Goal: Find specific page/section: Find specific page/section

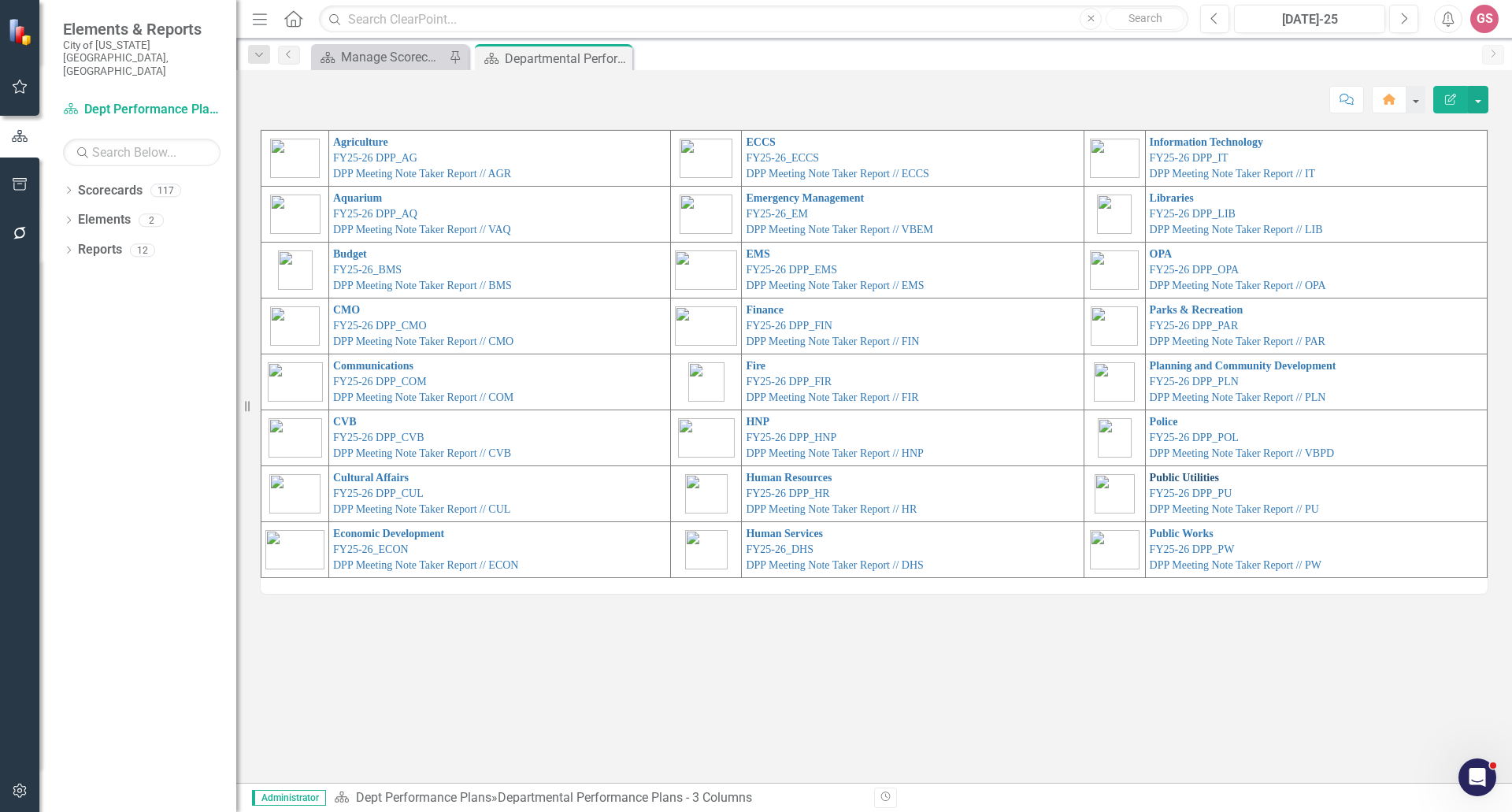
click at [1173, 478] on link "Public Utilities" at bounding box center [1184, 477] width 69 height 12
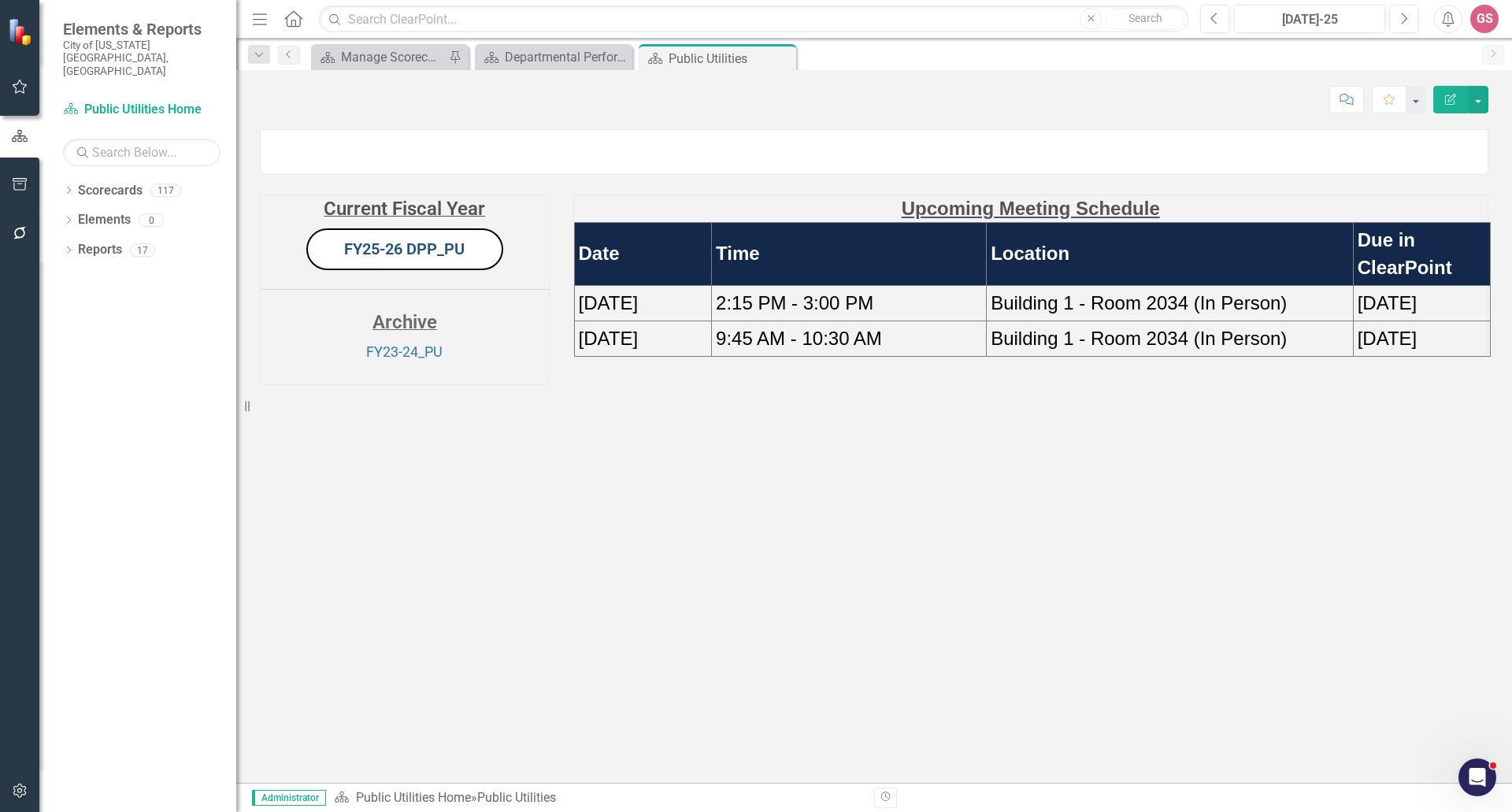
click at [397, 258] on link "FY25-26 DPP_PU" at bounding box center [404, 248] width 121 height 18
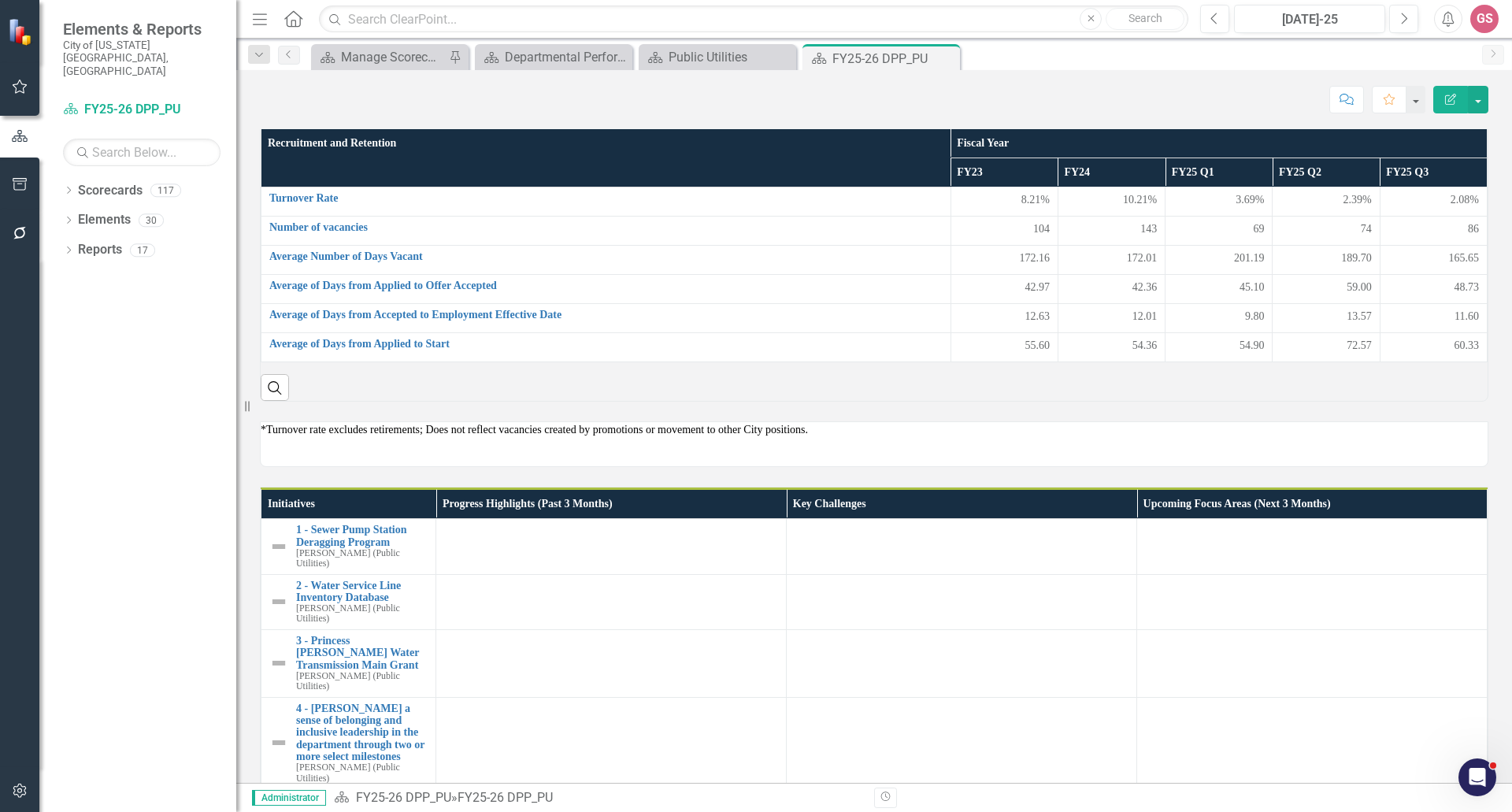
scroll to position [867, 0]
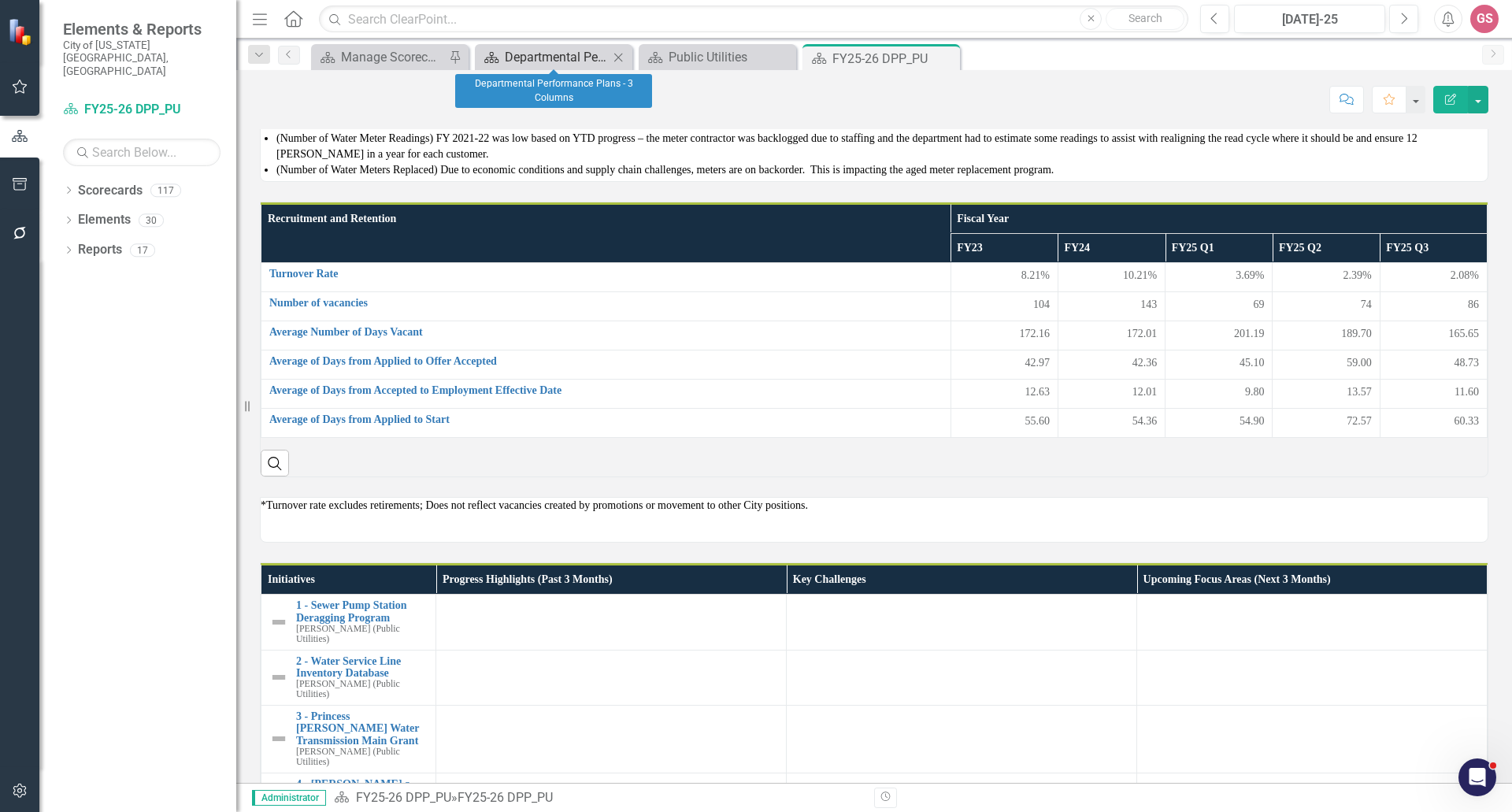
click at [511, 55] on div "Departmental Performance Plans - 3 Columns" at bounding box center [556, 57] width 104 height 19
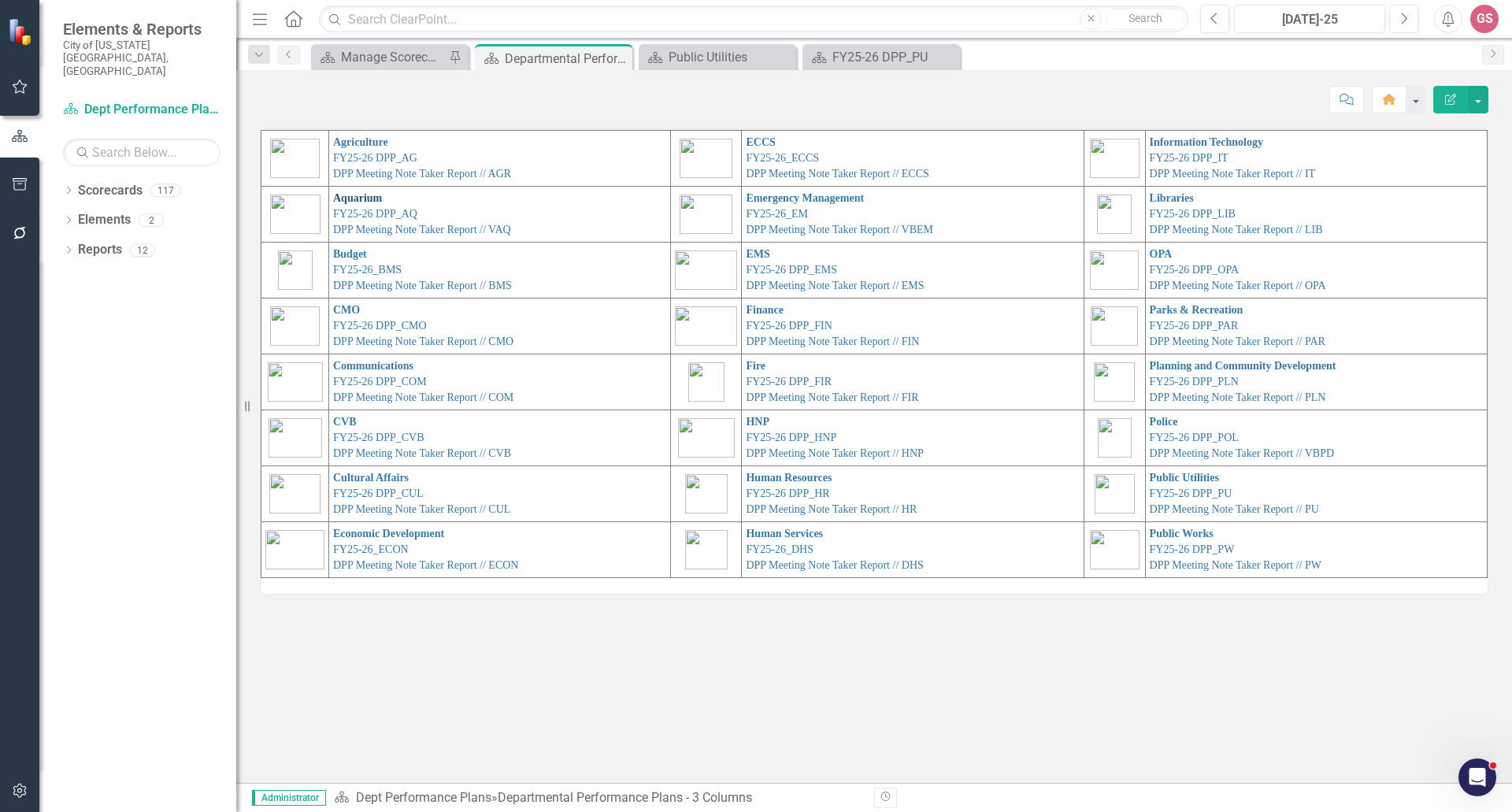
click at [348, 196] on link "Aquarium" at bounding box center [357, 198] width 49 height 12
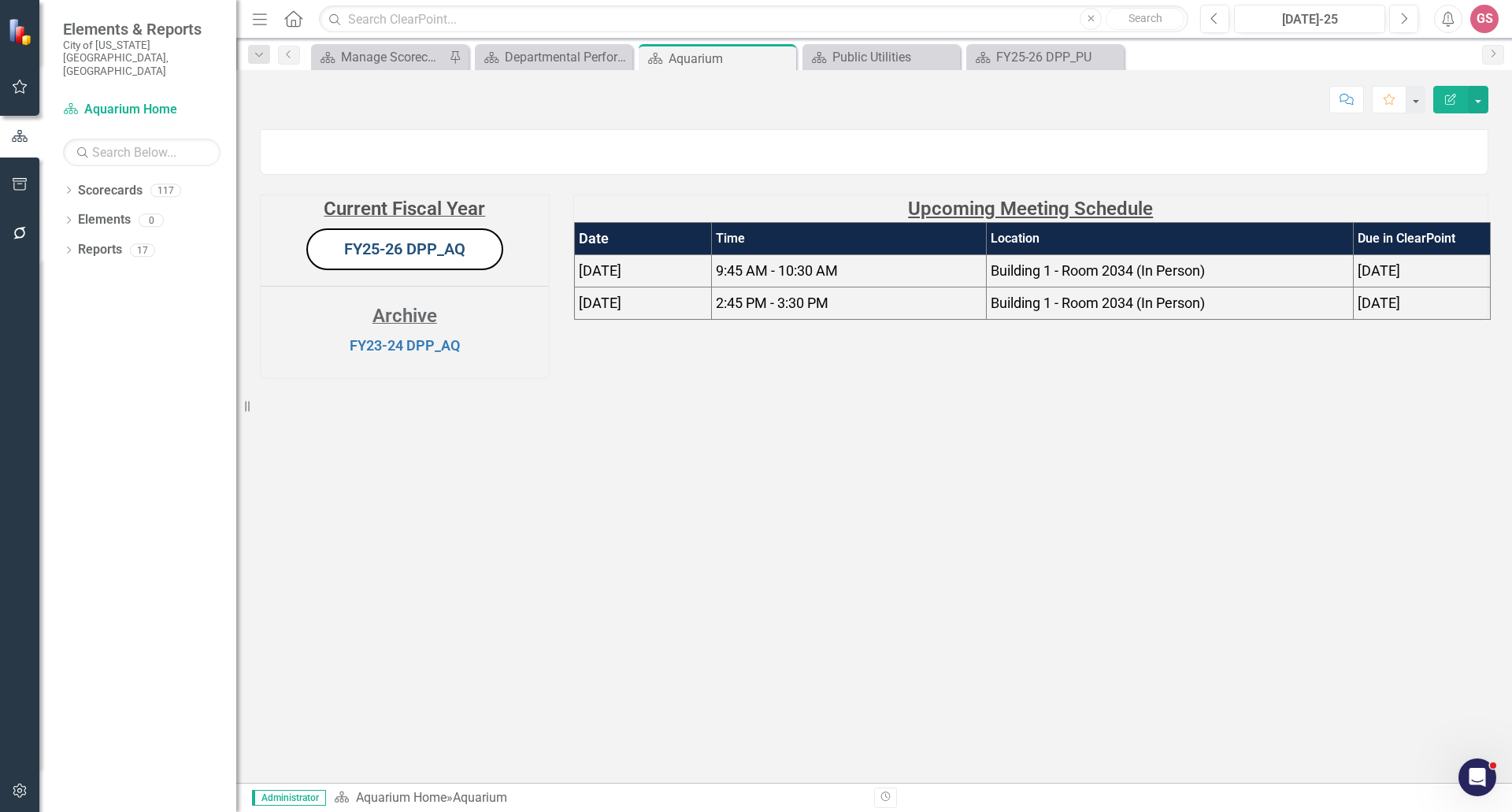
click at [372, 258] on link "FY25-26 DPP_AQ" at bounding box center [404, 248] width 122 height 18
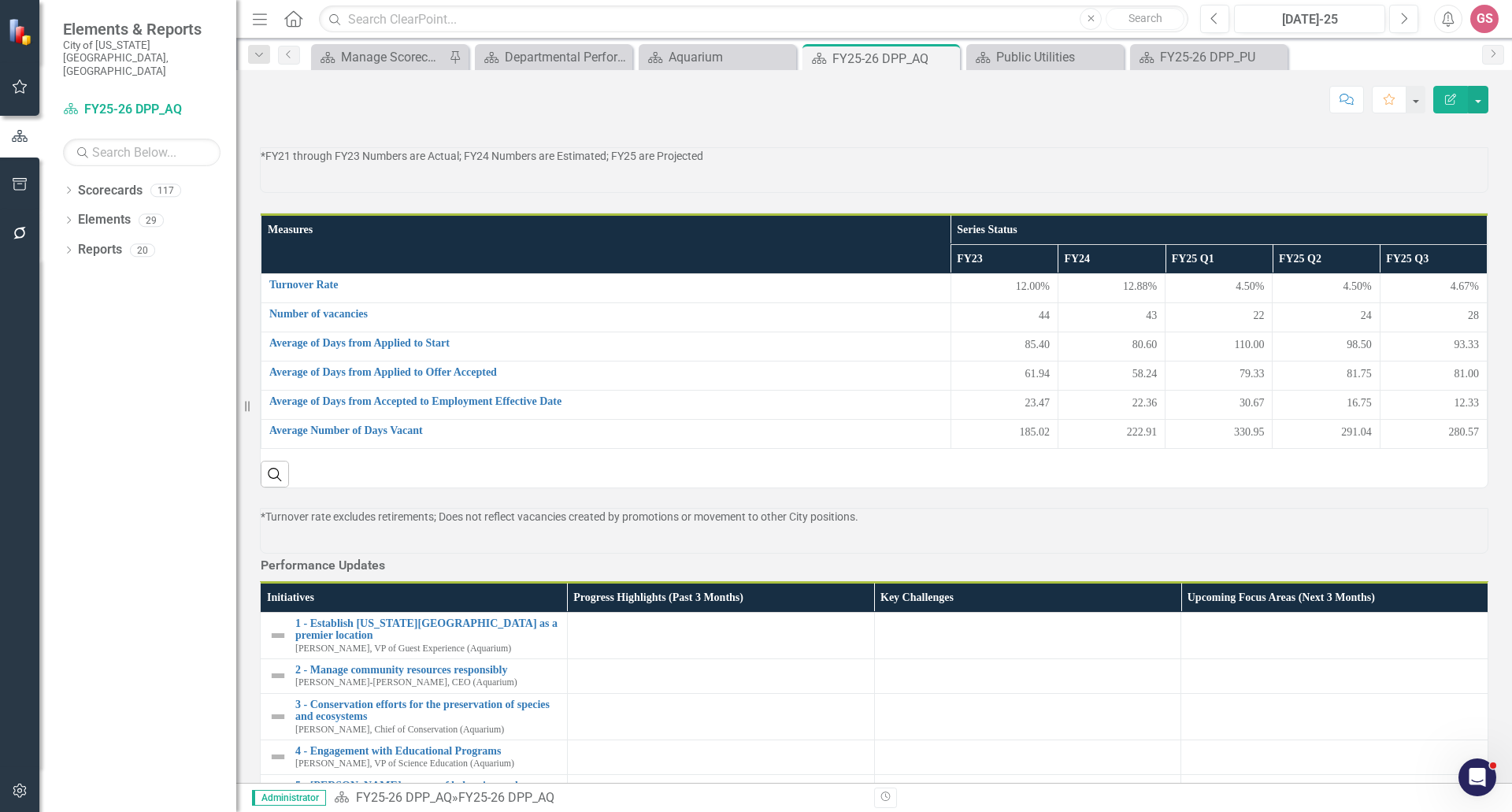
scroll to position [630, 0]
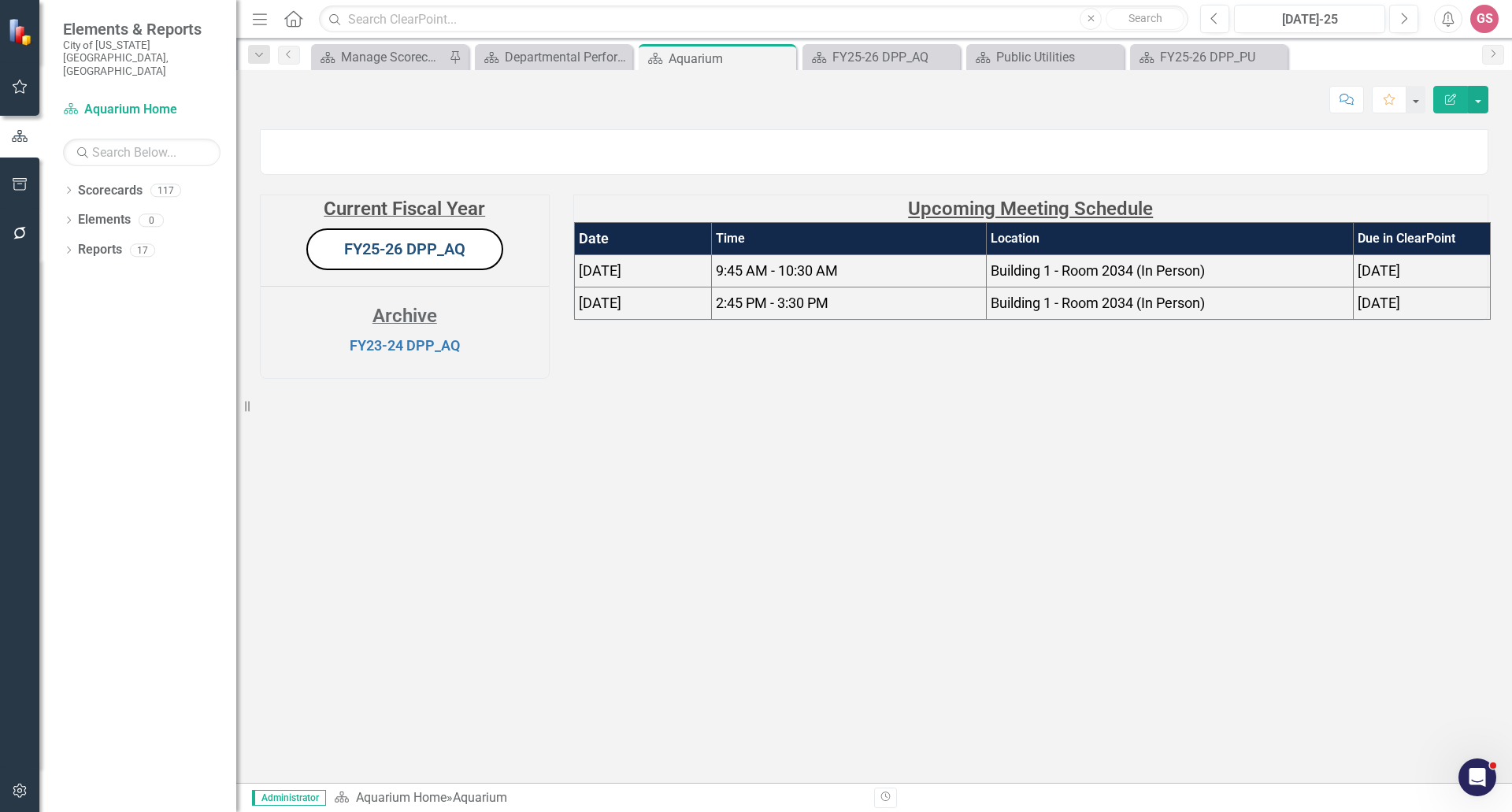
click at [385, 258] on link "FY25-26 DPP_AQ" at bounding box center [404, 248] width 122 height 18
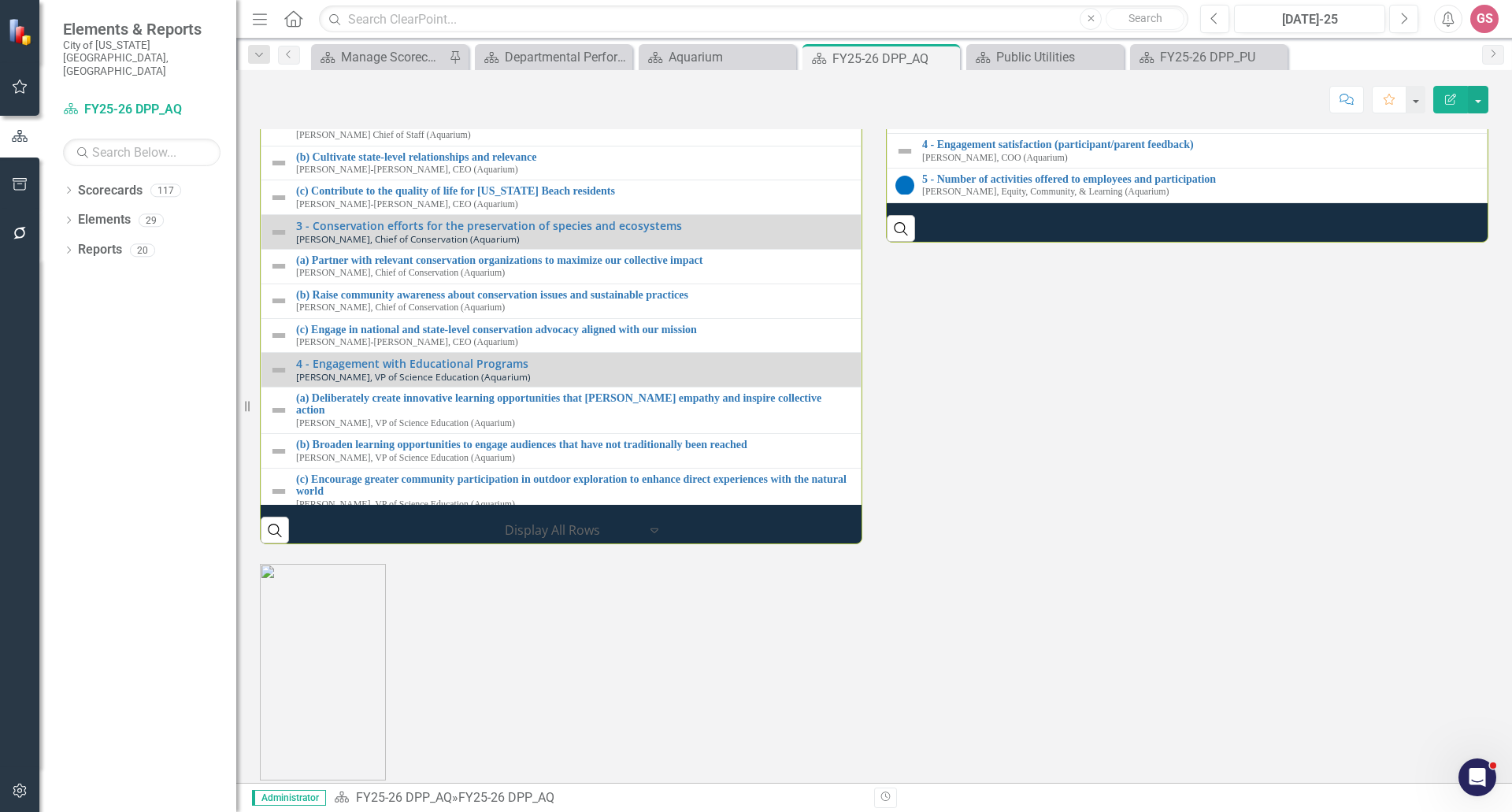
scroll to position [1811, 0]
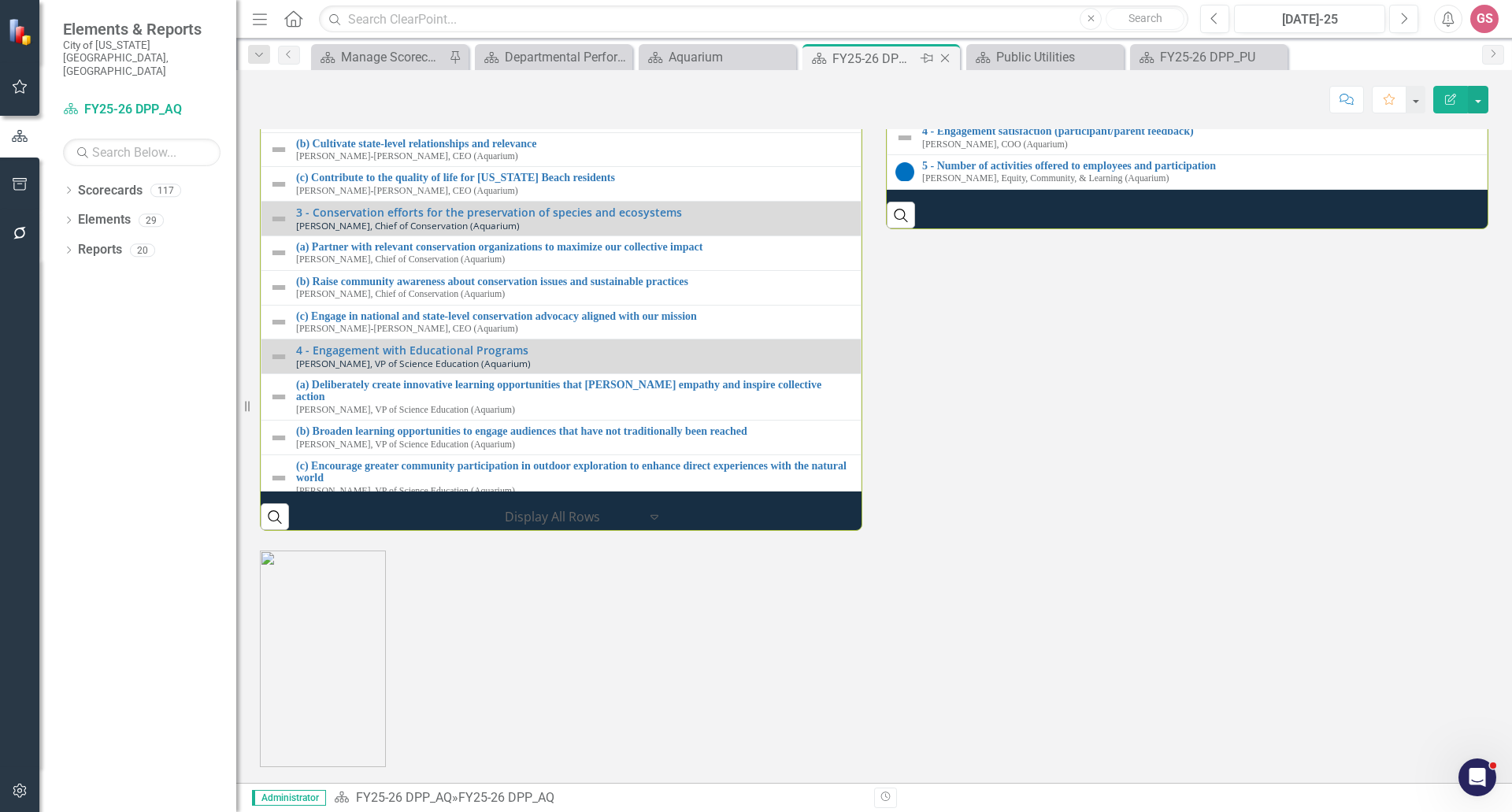
click at [946, 56] on icon at bounding box center [944, 58] width 9 height 9
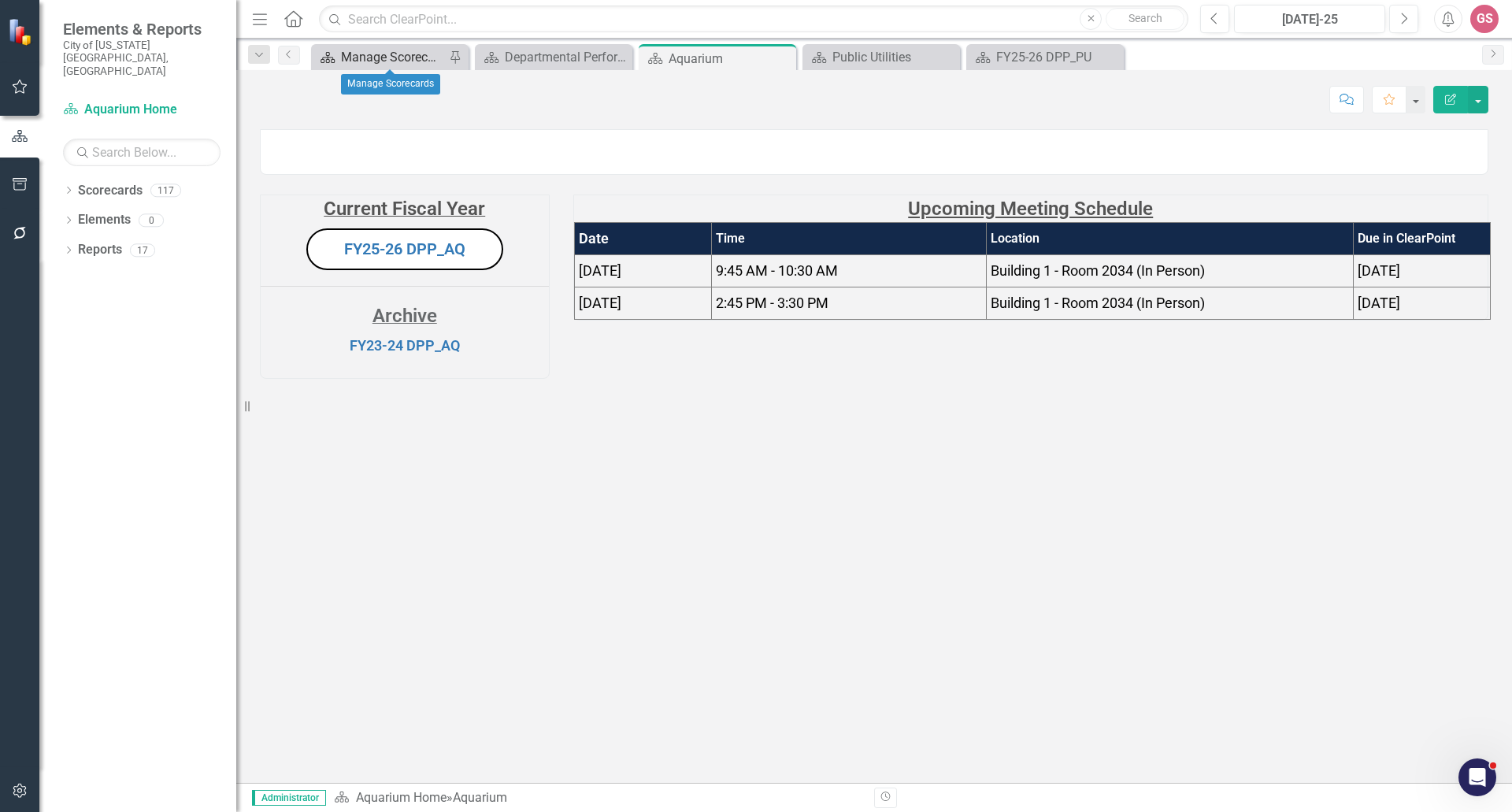
click at [368, 55] on div "Manage Scorecards" at bounding box center [392, 57] width 104 height 19
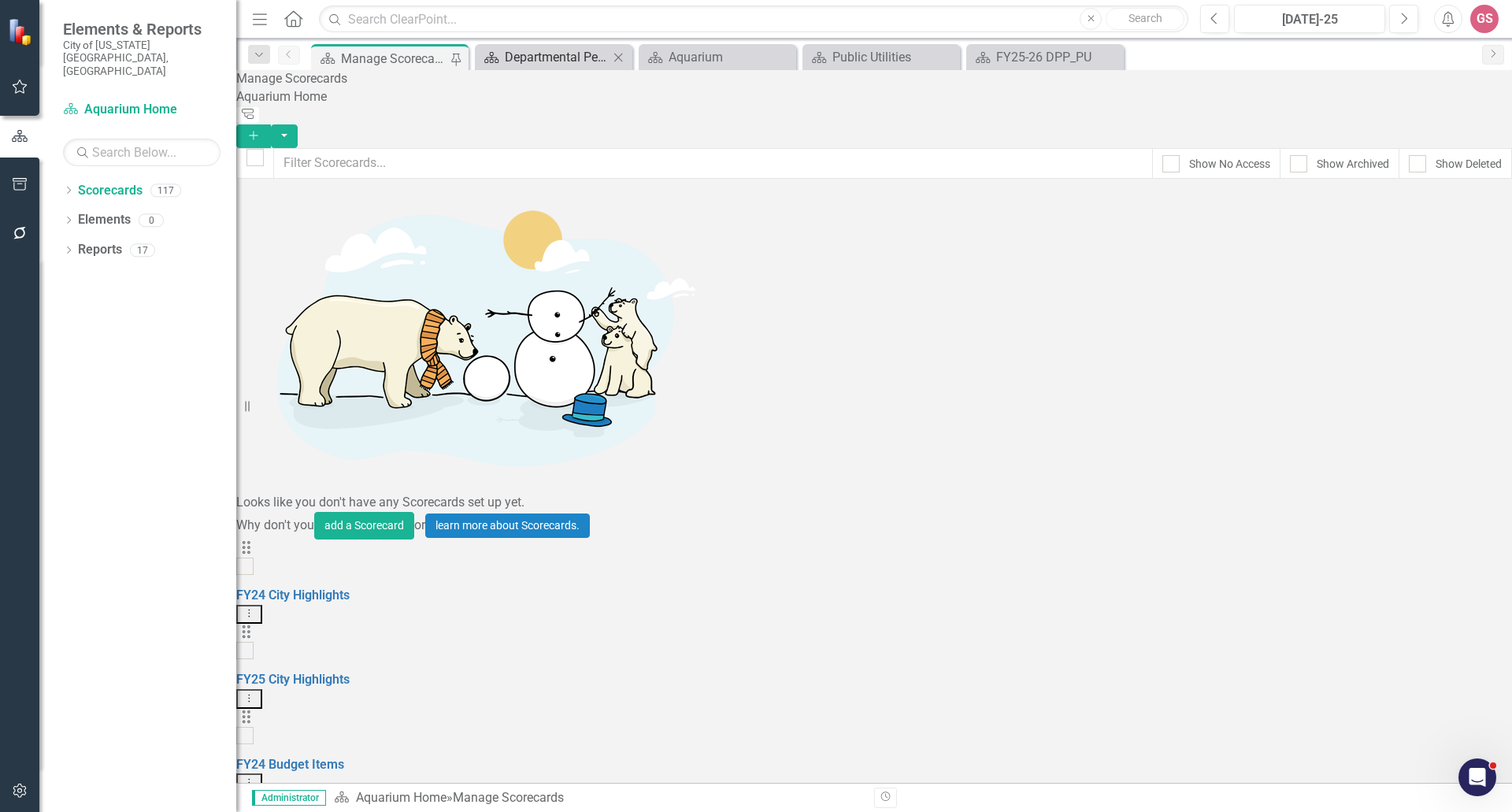
click at [529, 59] on div "Departmental Performance Plans - 3 Columns" at bounding box center [556, 57] width 104 height 19
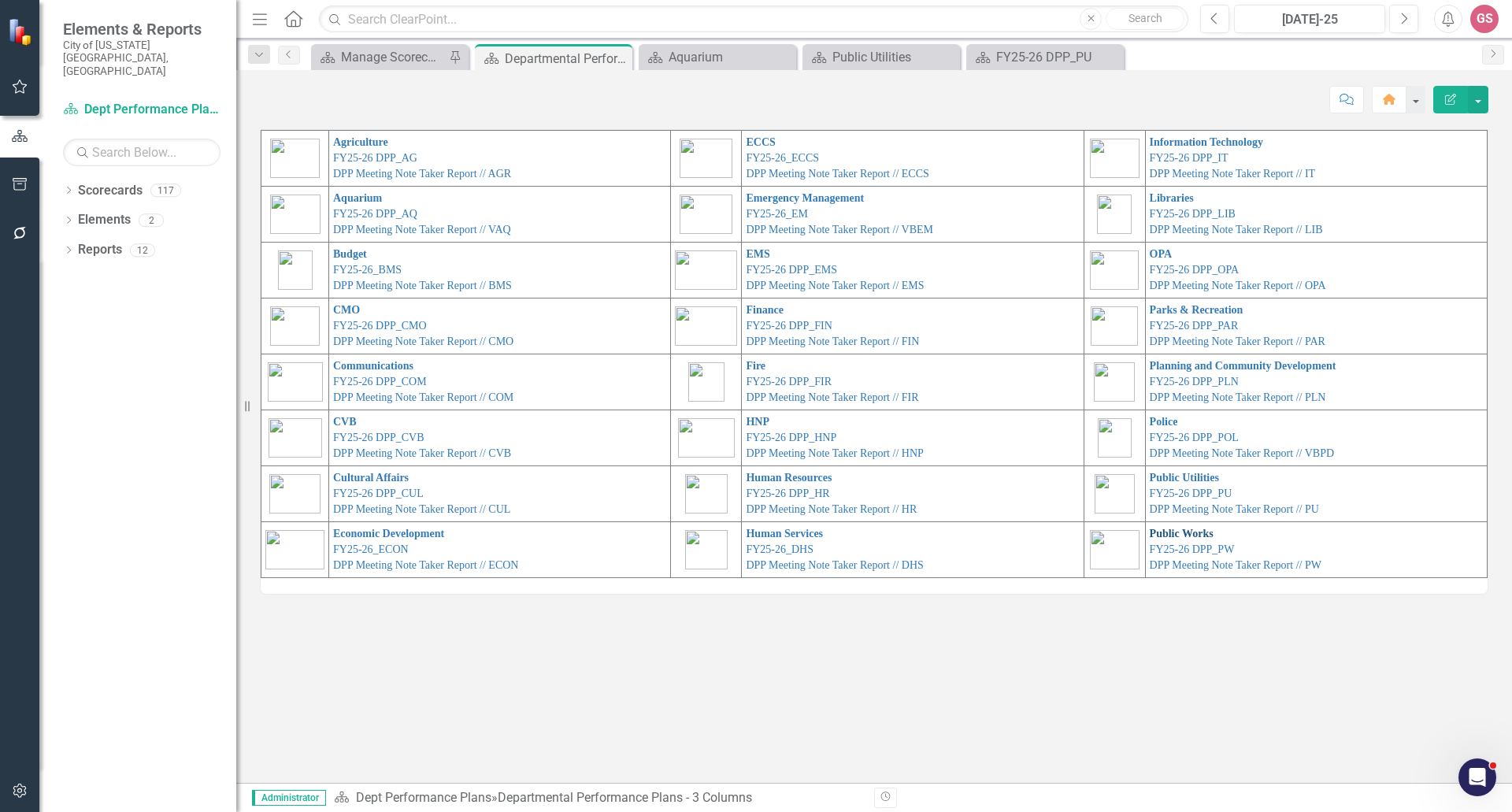
click at [1180, 530] on link "Public Works" at bounding box center [1181, 534] width 63 height 12
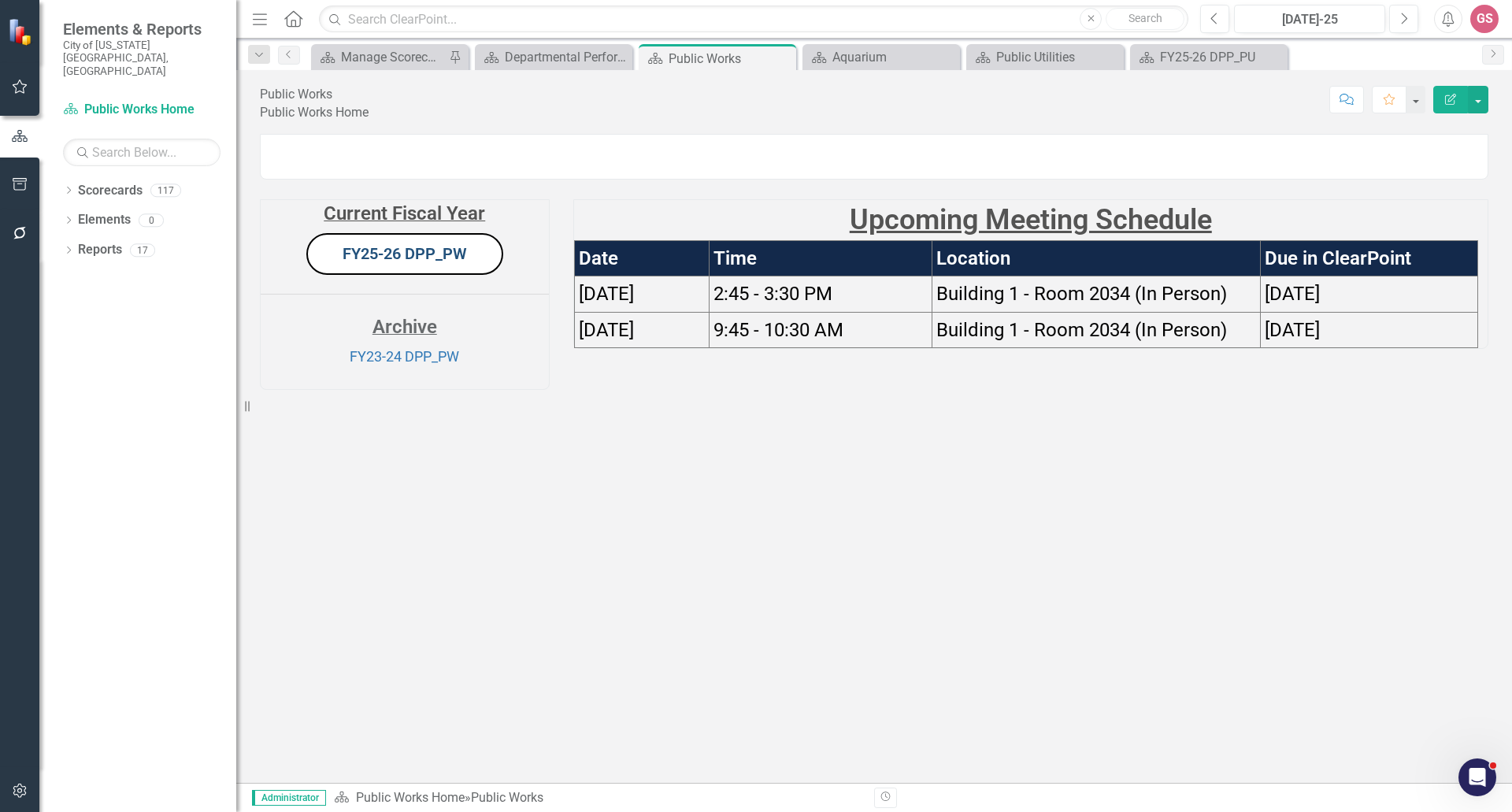
click at [412, 263] on link "FY25-26 DPP_PW" at bounding box center [405, 253] width 125 height 18
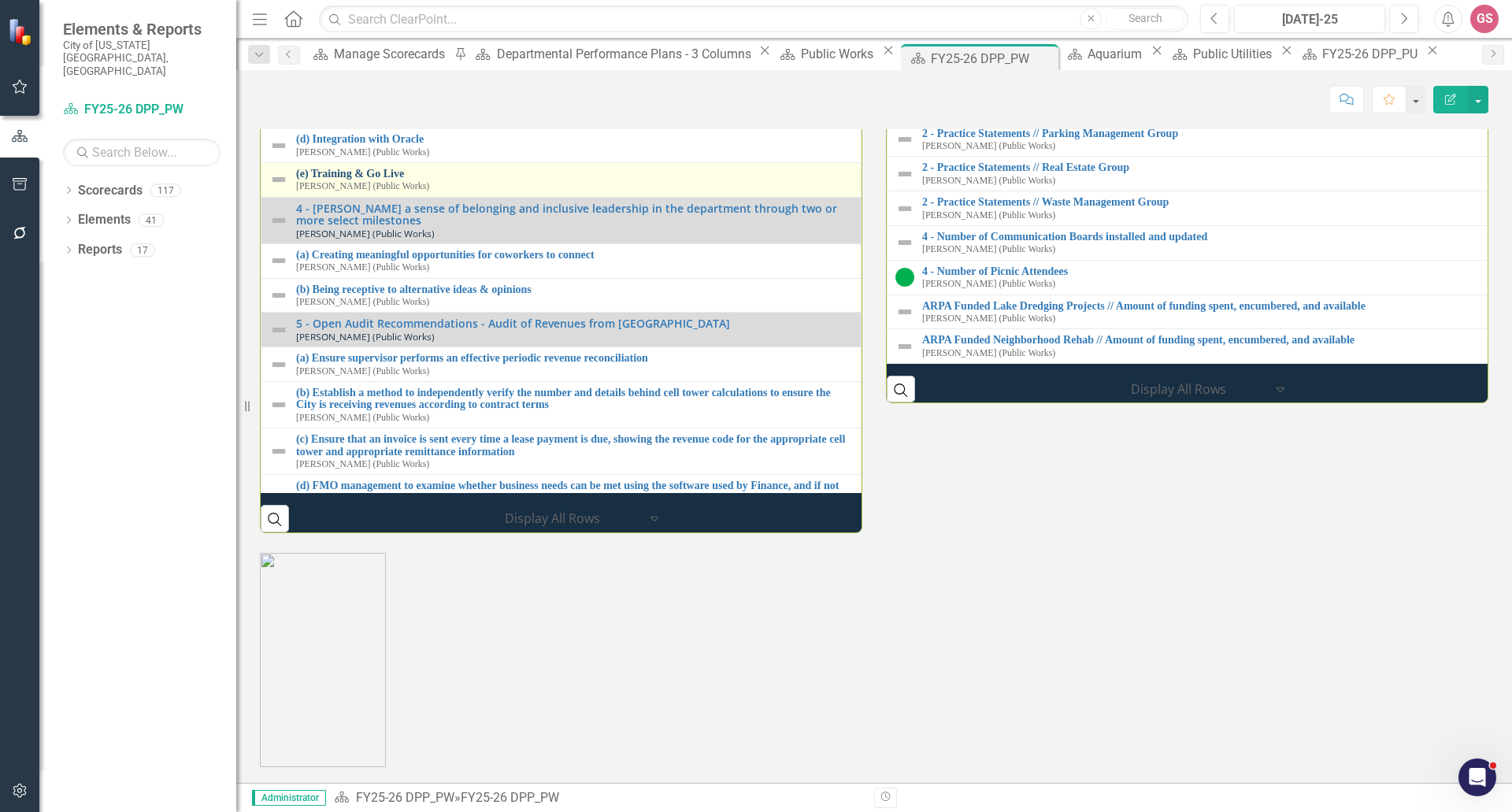
scroll to position [197, 0]
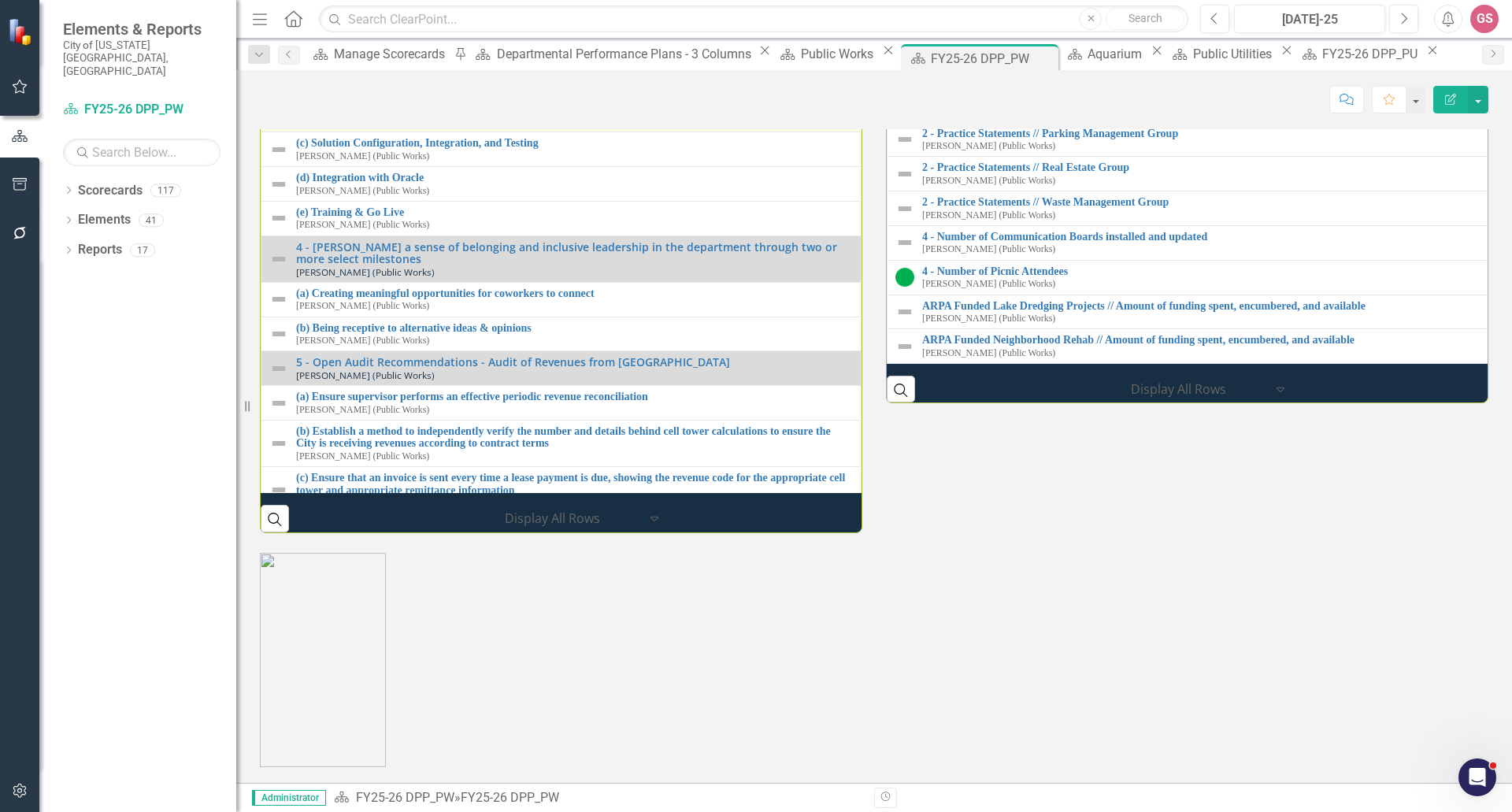
click at [486, 132] on td "(b) Implementation of PW CIP PowerBI Dashboard (Internal and Public Facing) Dav…" at bounding box center [561, 115] width 600 height 35
click at [486, 128] on div "(b) Implementation of PW CIP PowerBI Dashboard (Internal and Public Facing) Dav…" at bounding box center [574, 115] width 557 height 24
click at [441, 46] on link "3 - Implement Masterworks Software" at bounding box center [574, 40] width 557 height 12
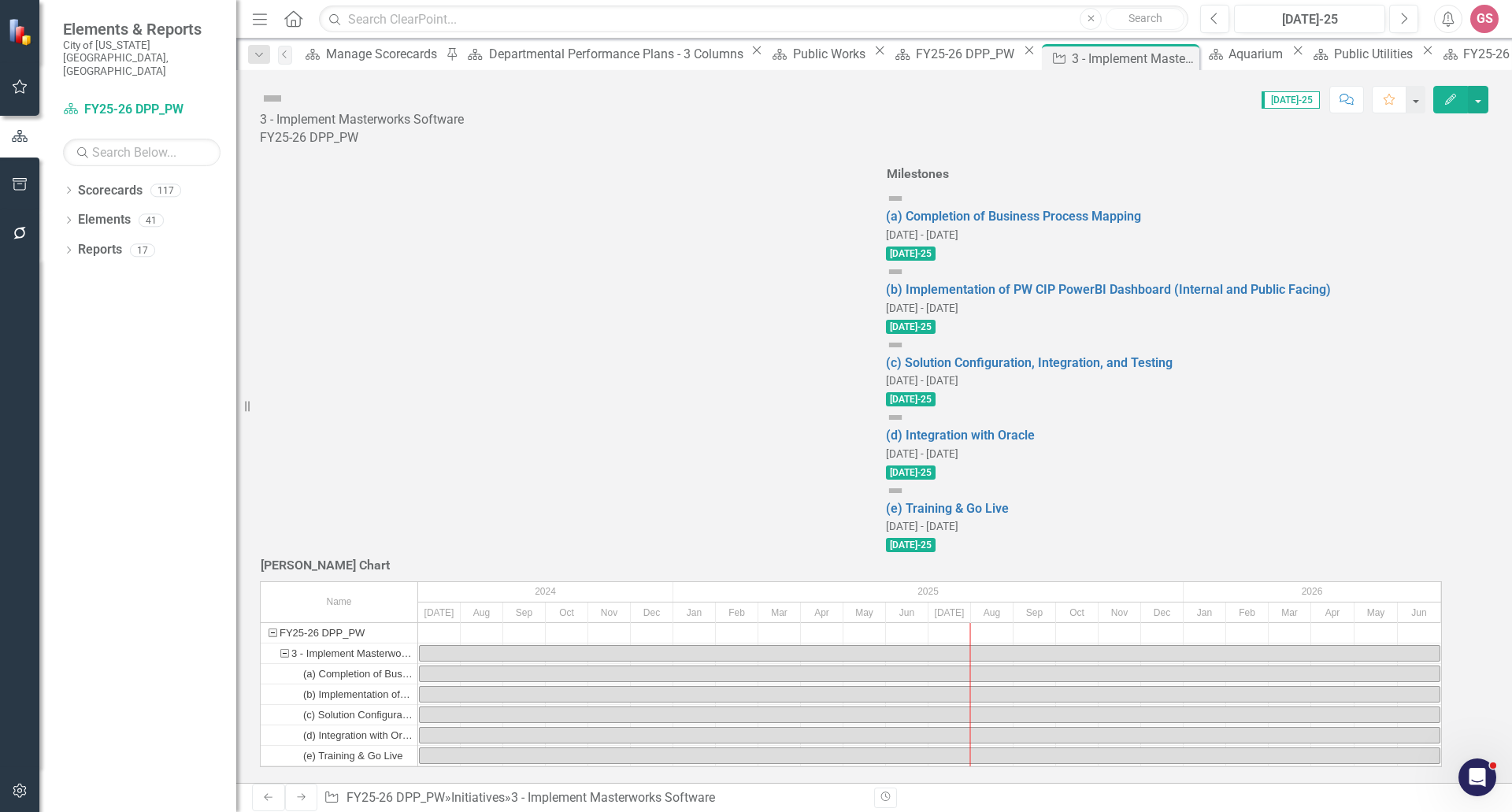
scroll to position [393, 0]
click at [1244, 297] on link "(b) Implementation of PW CIP PowerBI Dashboard (Internal and Public Facing)" at bounding box center [1108, 288] width 445 height 15
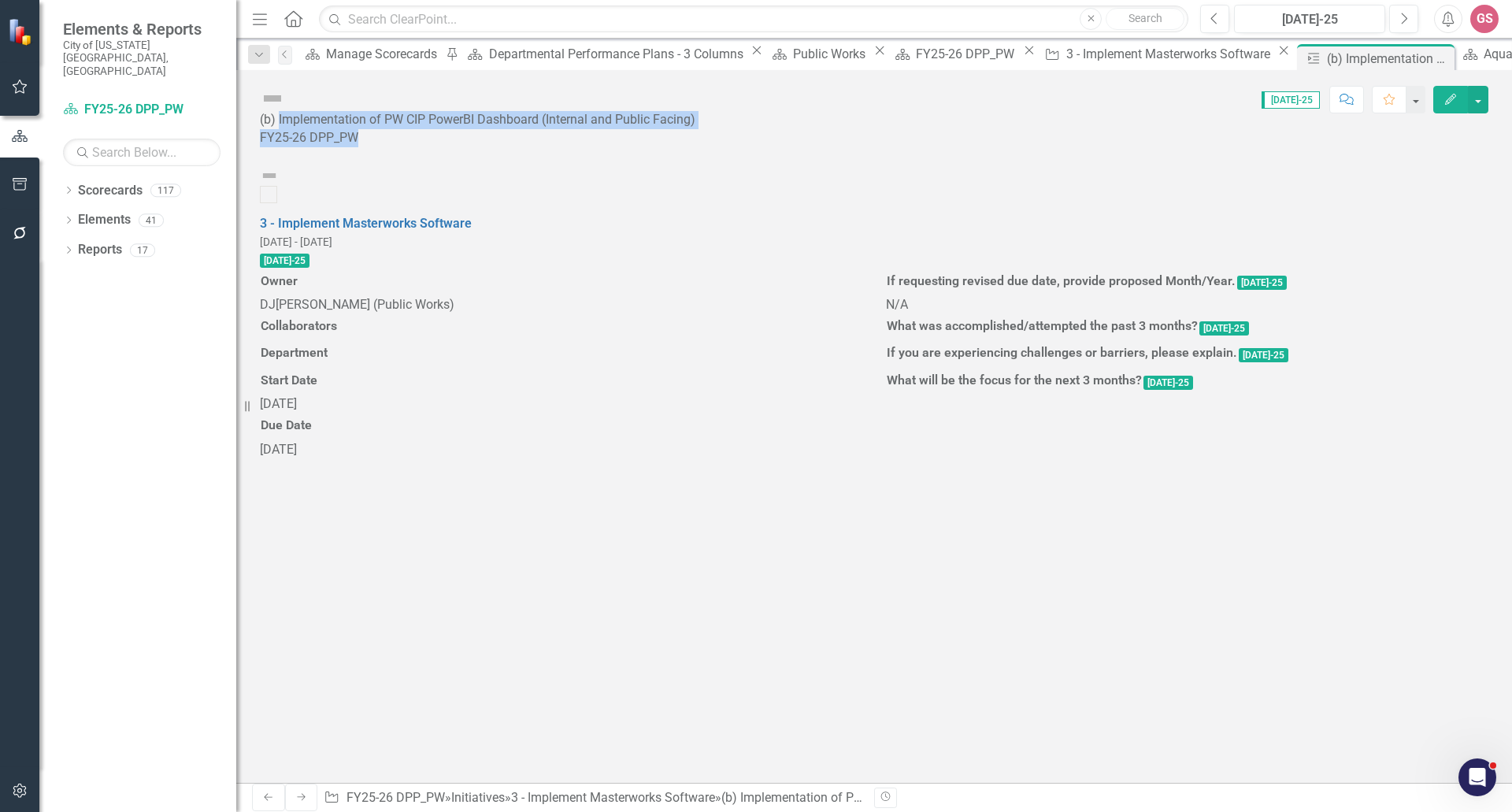
drag, startPoint x: 857, startPoint y: 93, endPoint x: 315, endPoint y: 85, distance: 542.1
click at [315, 85] on div "(b) Implementation of PW CIP PowerBI Dashboard (Internal and Public Facing) FY2…" at bounding box center [874, 108] width 1275 height 77
copy div "Implementation of PW CIP PowerBI Dashboard (Internal and Public Facing) FY25-26…"
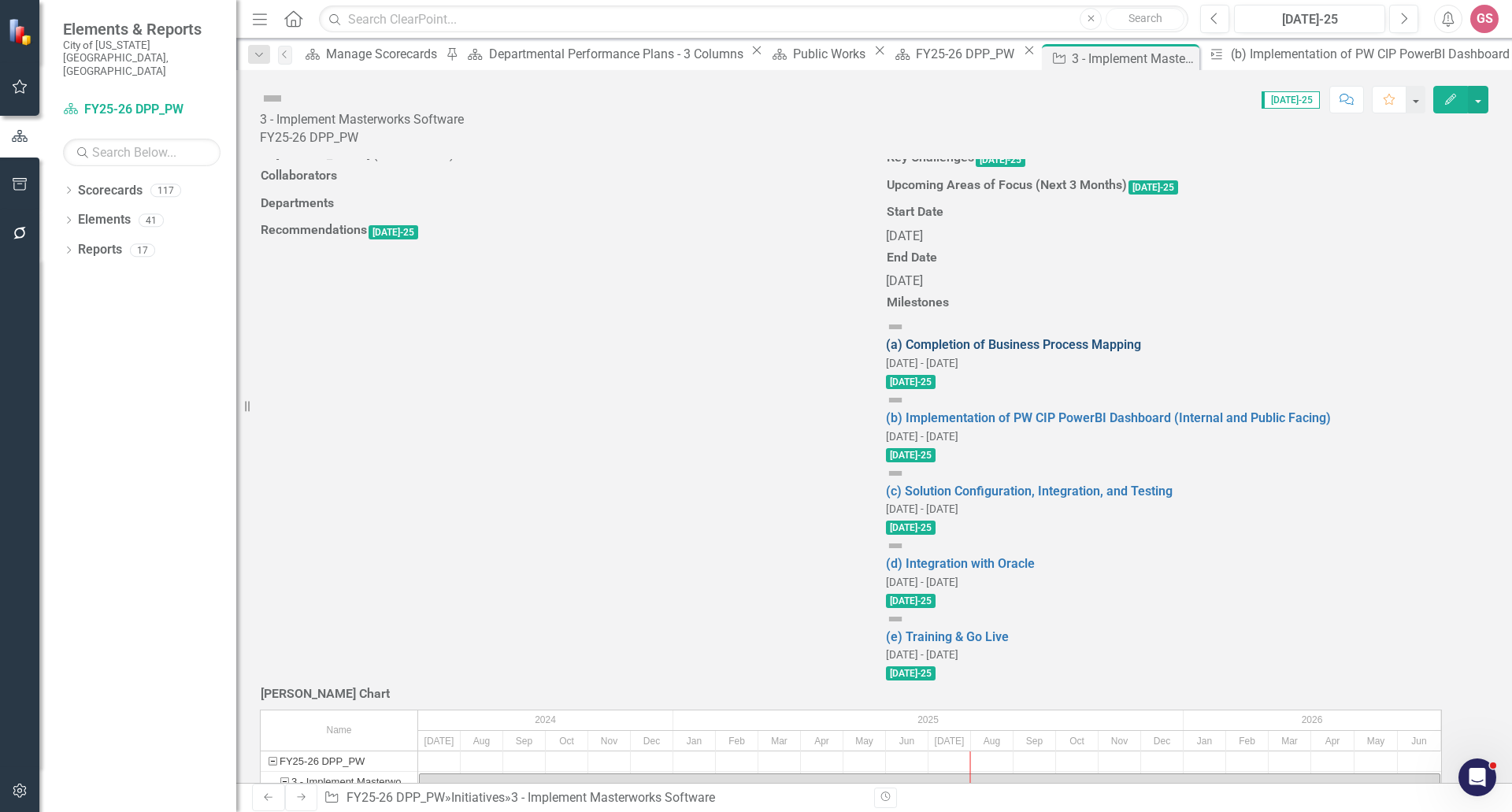
scroll to position [314, 0]
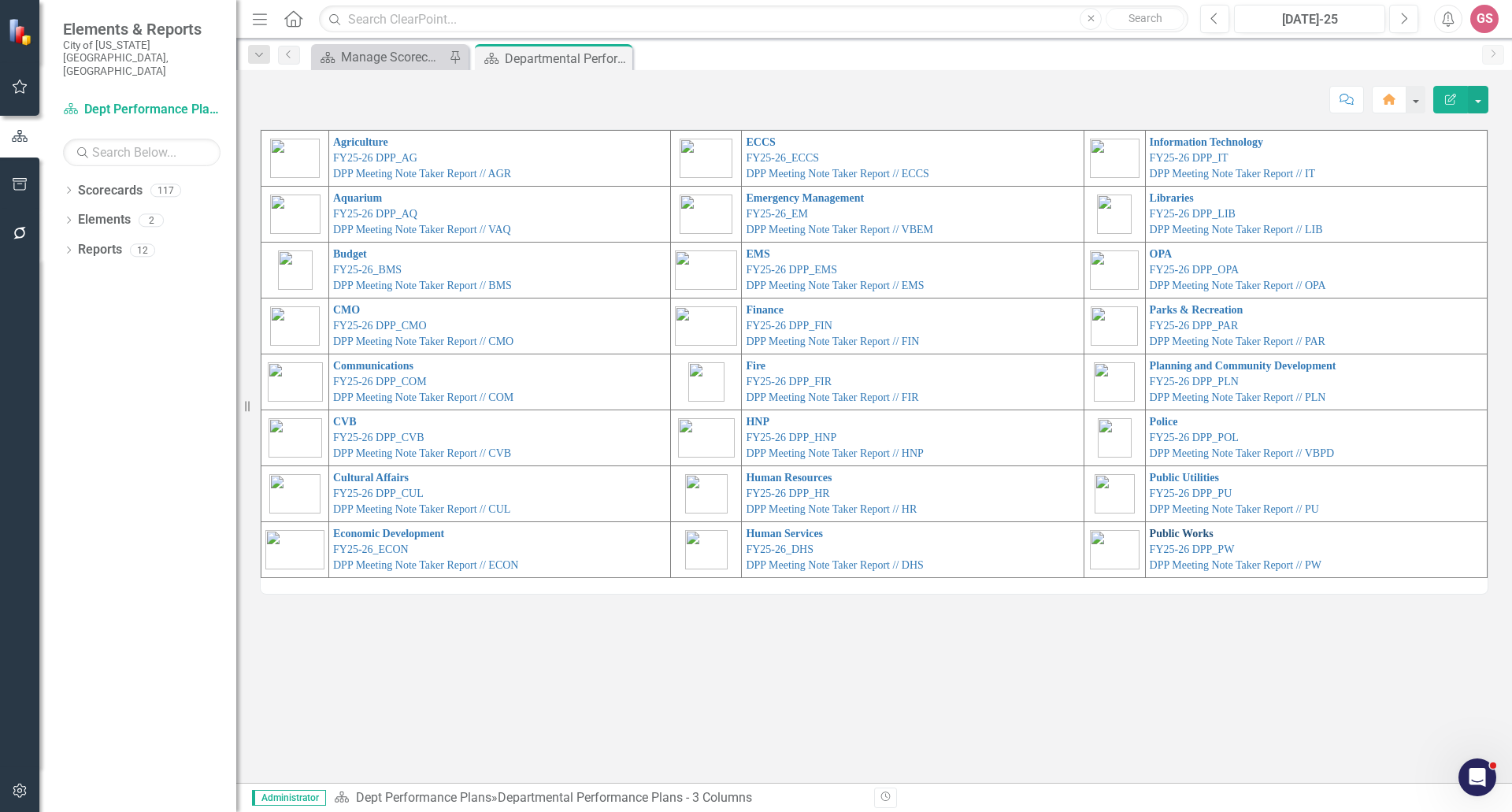
click at [1172, 528] on link "Public Works" at bounding box center [1181, 534] width 63 height 12
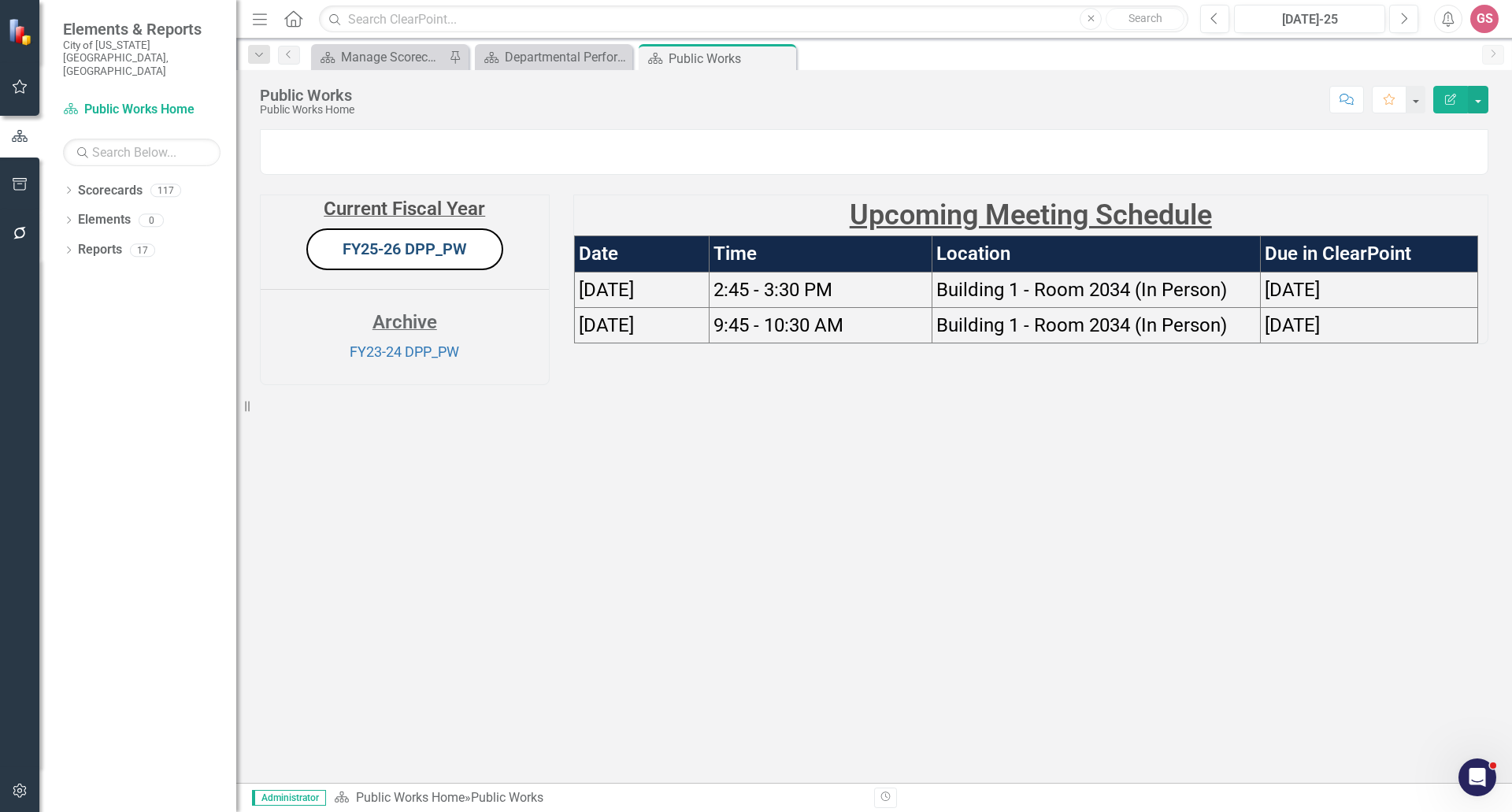
click at [385, 258] on link "FY25-26 DPP_PW" at bounding box center [405, 248] width 125 height 18
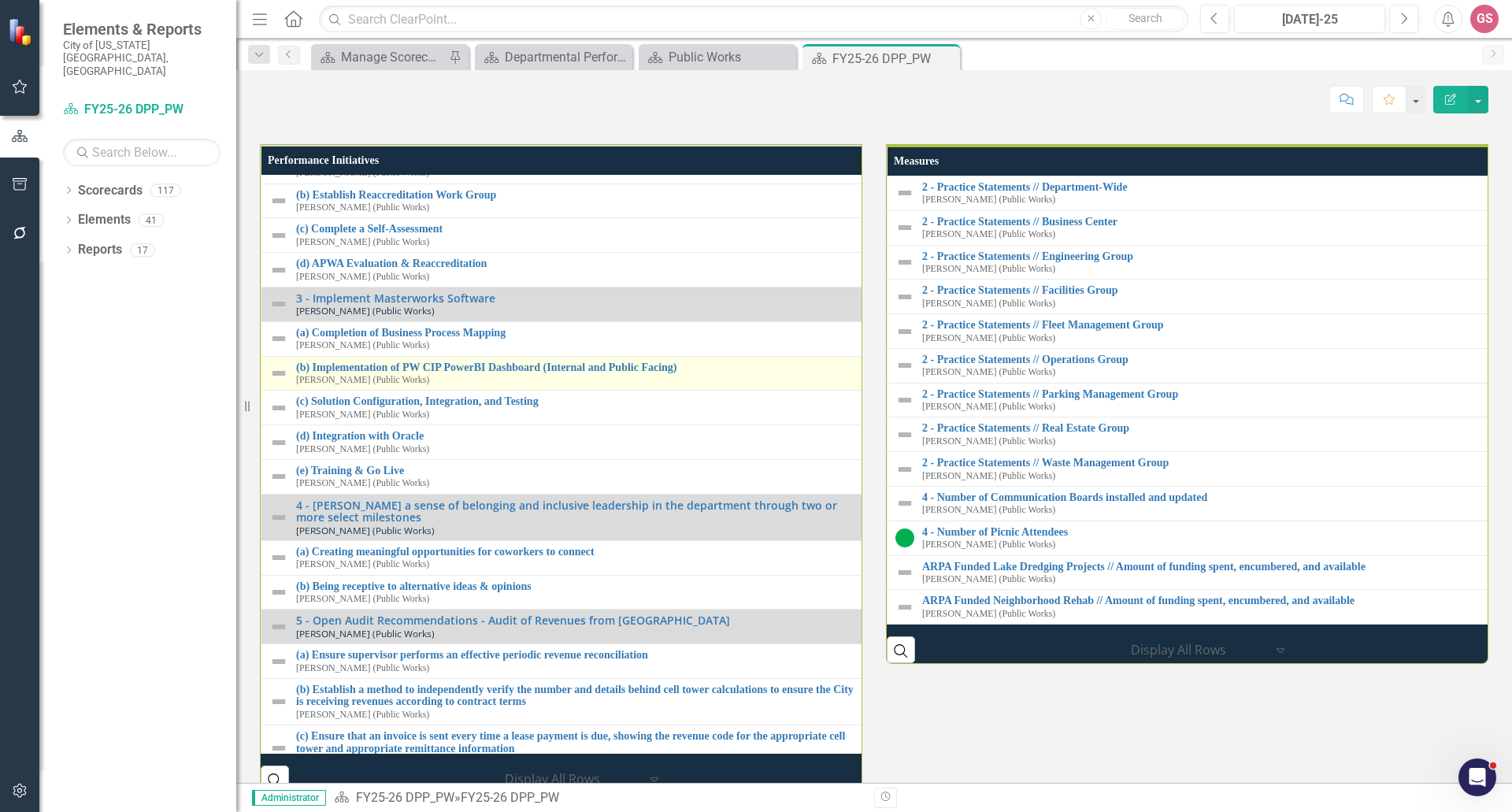
scroll to position [276, 0]
